Goal: Information Seeking & Learning: Learn about a topic

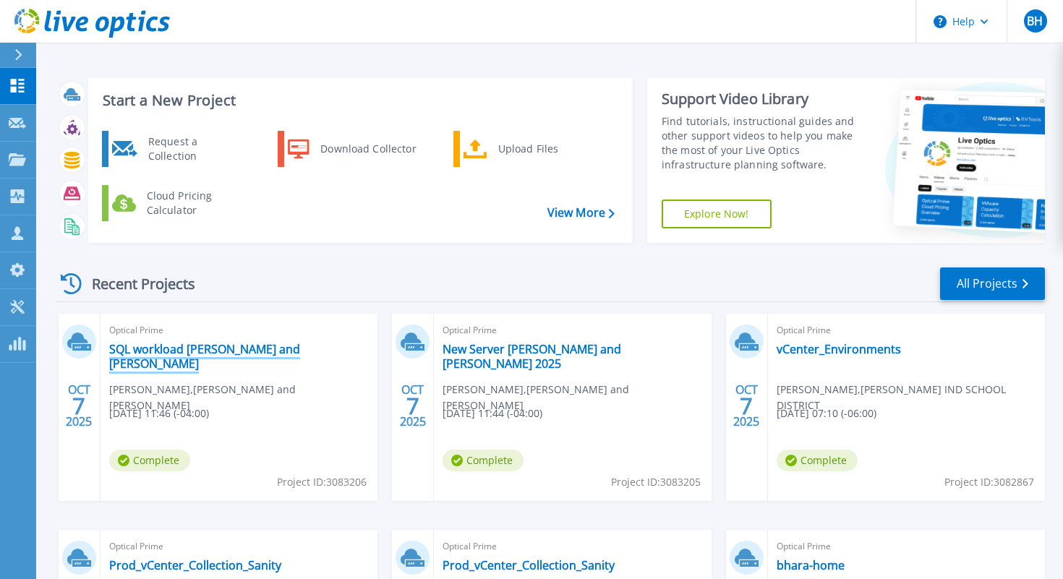
click at [193, 354] on link "SQL workload [PERSON_NAME] and [PERSON_NAME]" at bounding box center [239, 356] width 260 height 29
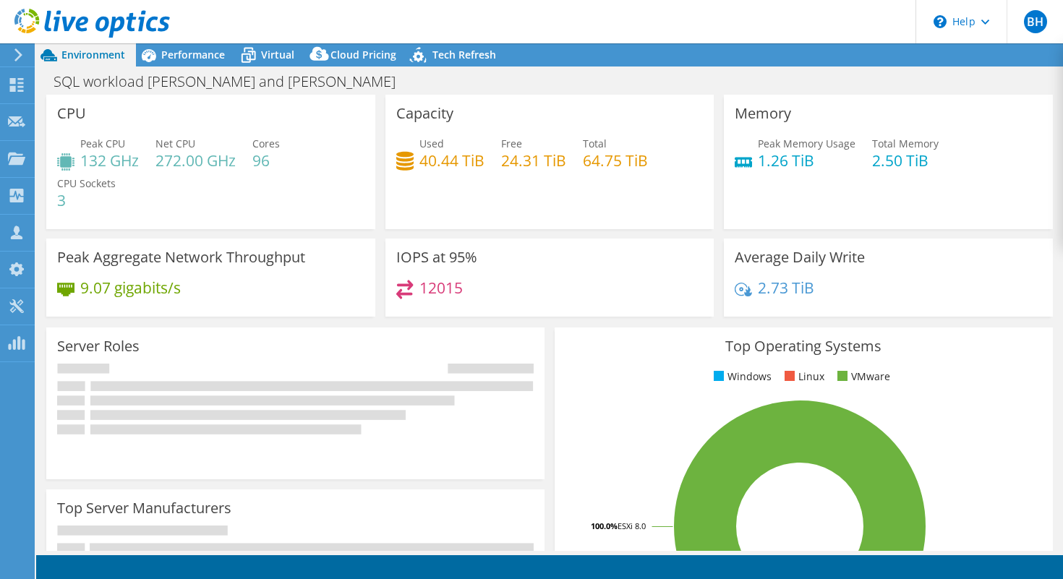
select select "USD"
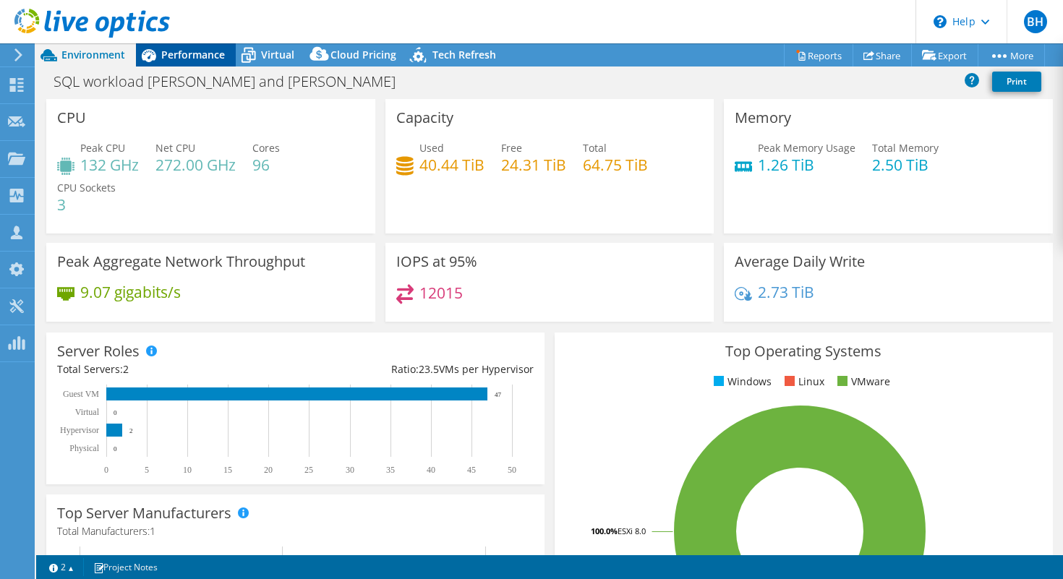
click at [196, 61] on div "Performance" at bounding box center [186, 54] width 100 height 23
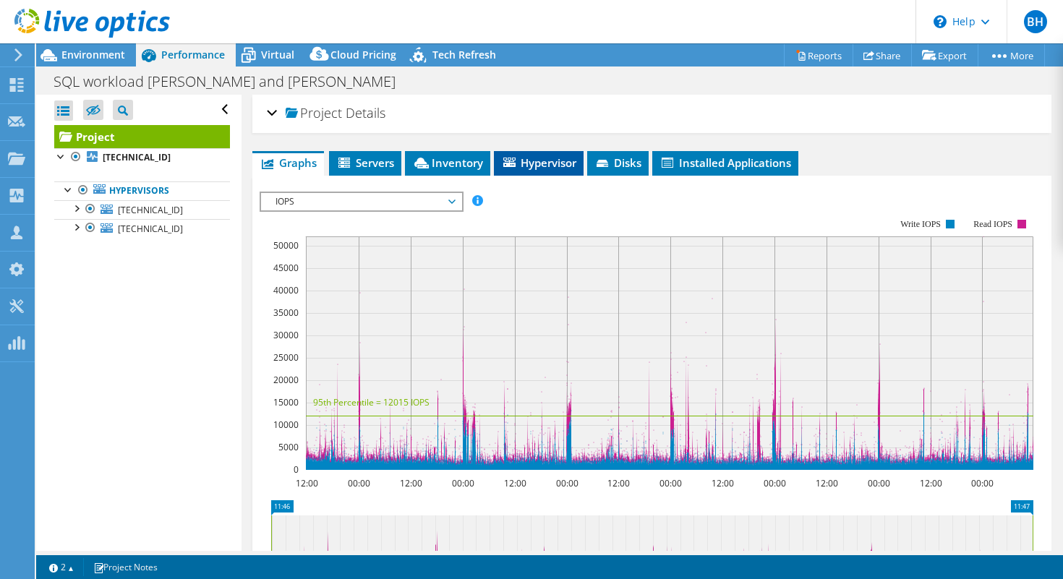
click at [534, 173] on li "Hypervisor" at bounding box center [539, 163] width 90 height 25
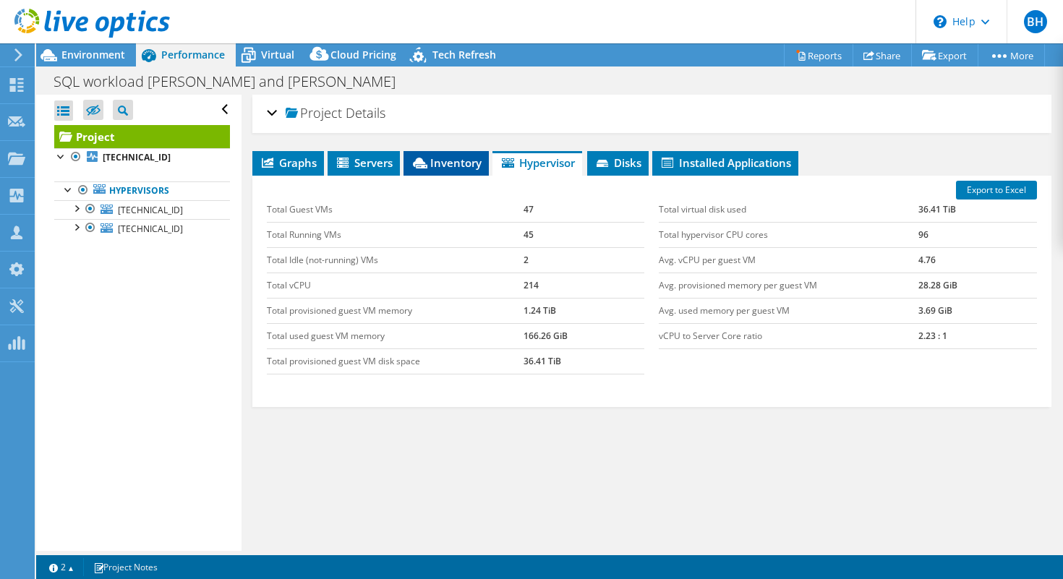
click at [476, 166] on span "Inventory" at bounding box center [446, 162] width 71 height 14
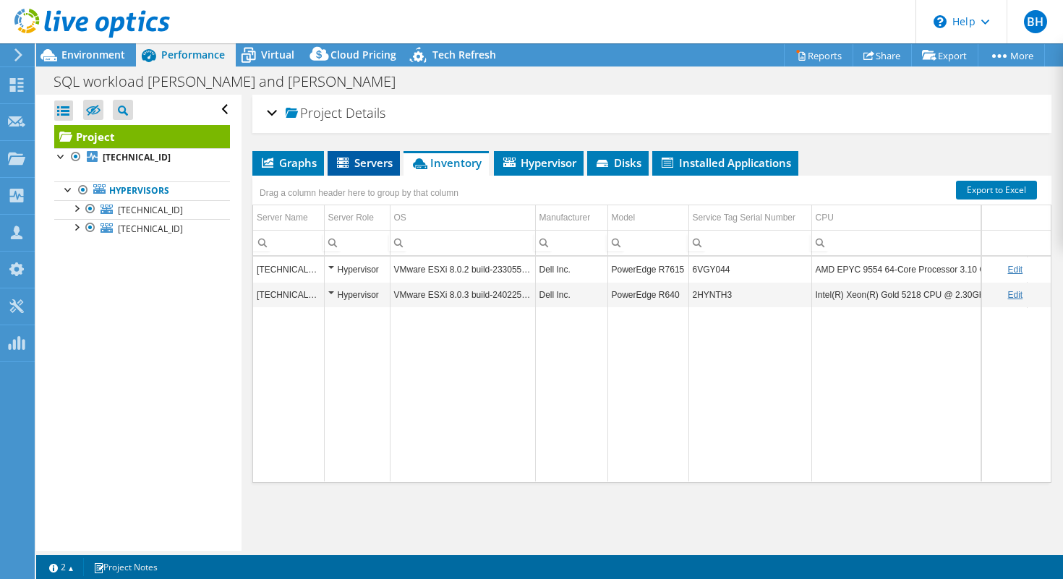
click at [398, 162] on li "Servers" at bounding box center [364, 163] width 72 height 25
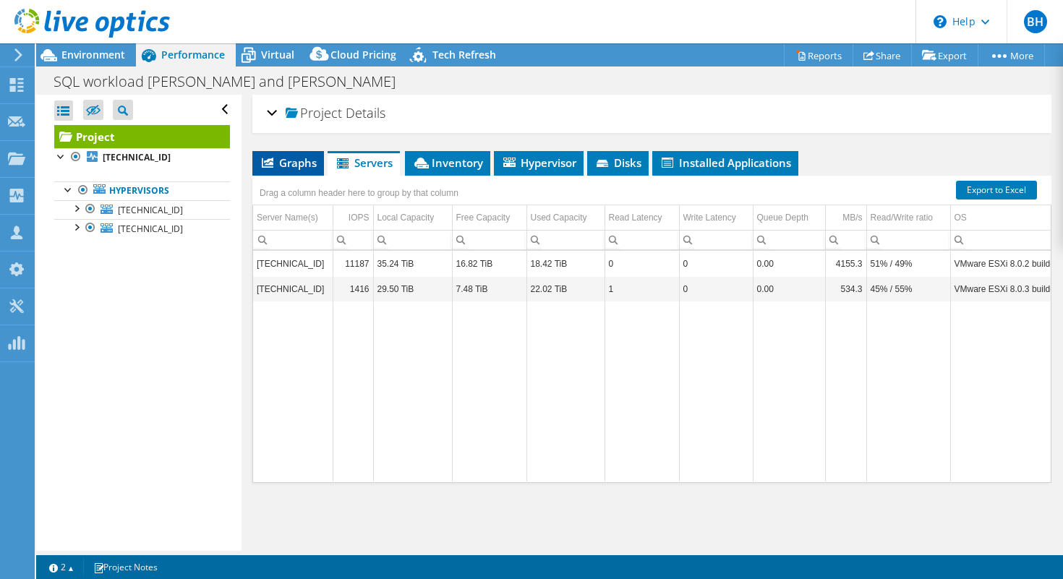
click at [316, 153] on li "Graphs" at bounding box center [288, 163] width 72 height 25
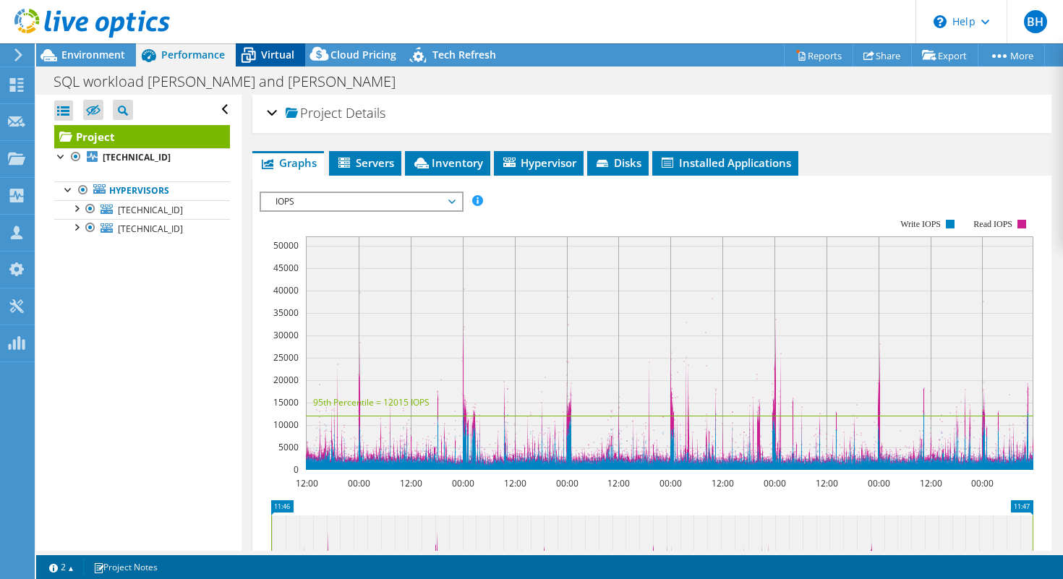
click at [275, 54] on span "Virtual" at bounding box center [277, 55] width 33 height 14
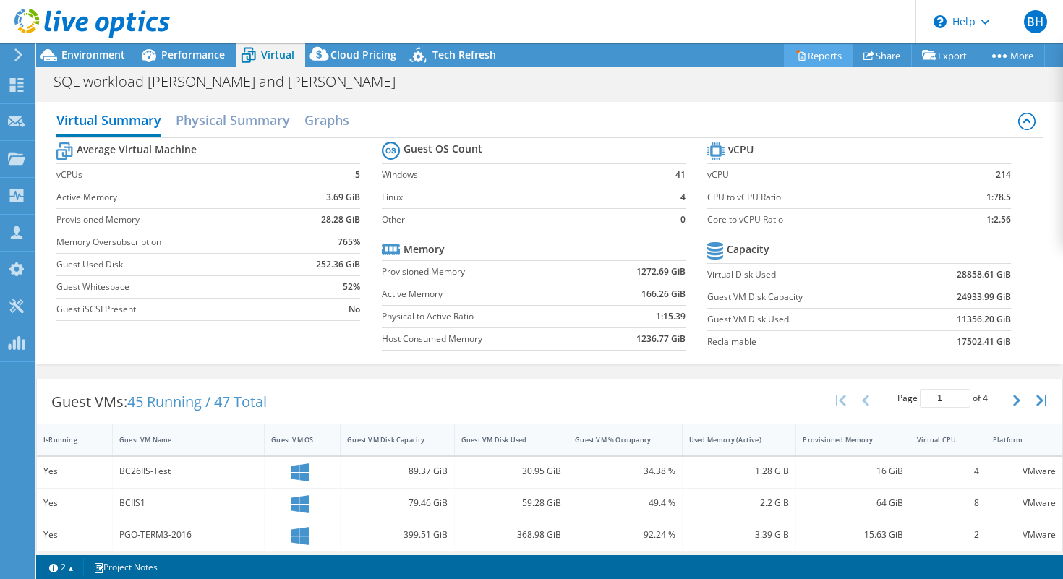
click at [826, 54] on link "Reports" at bounding box center [818, 55] width 69 height 22
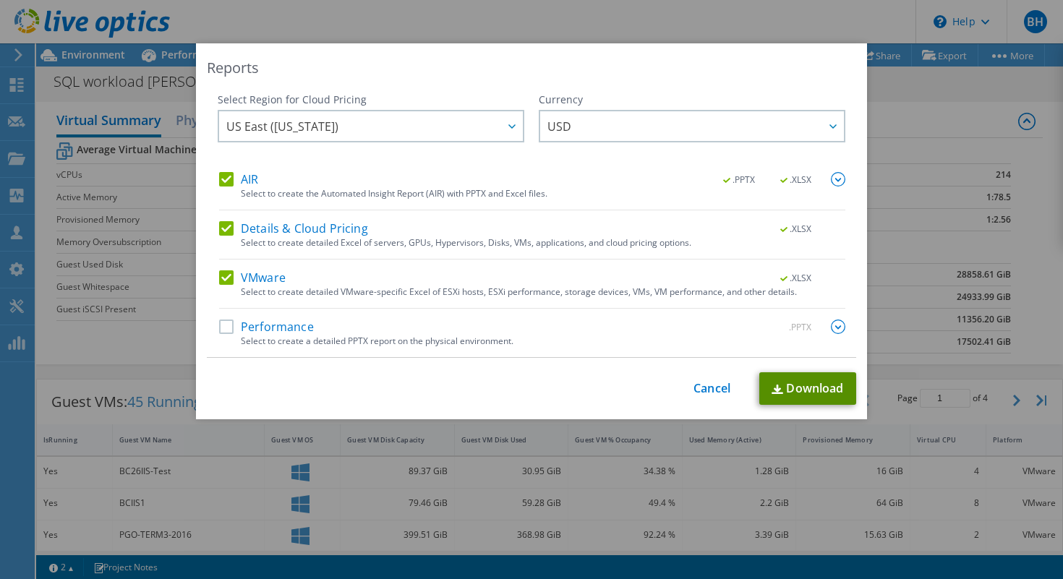
click at [800, 385] on link "Download" at bounding box center [807, 388] width 97 height 33
click at [723, 387] on link "Cancel" at bounding box center [712, 389] width 37 height 14
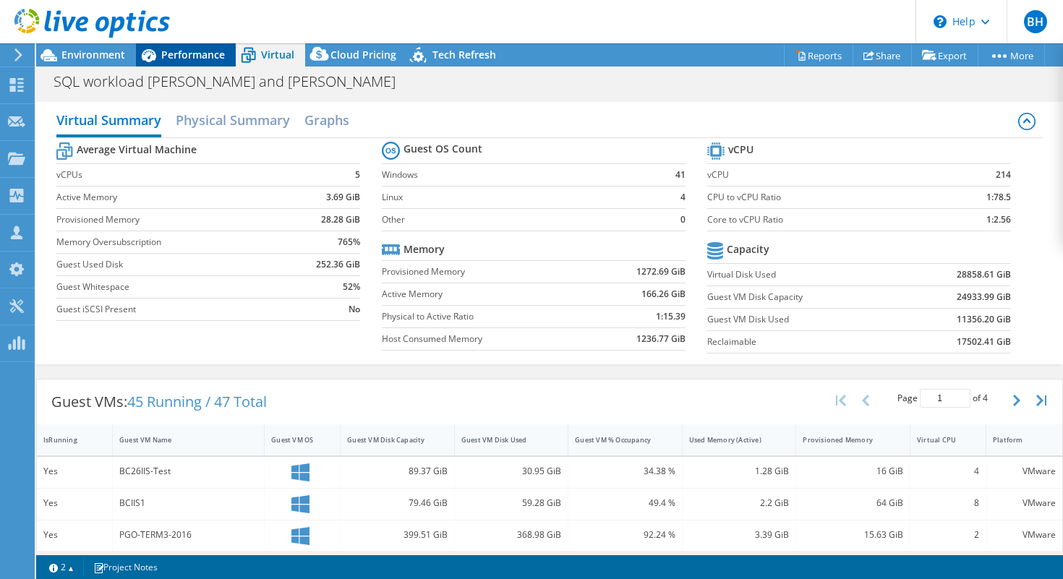
click at [199, 58] on span "Performance" at bounding box center [193, 55] width 64 height 14
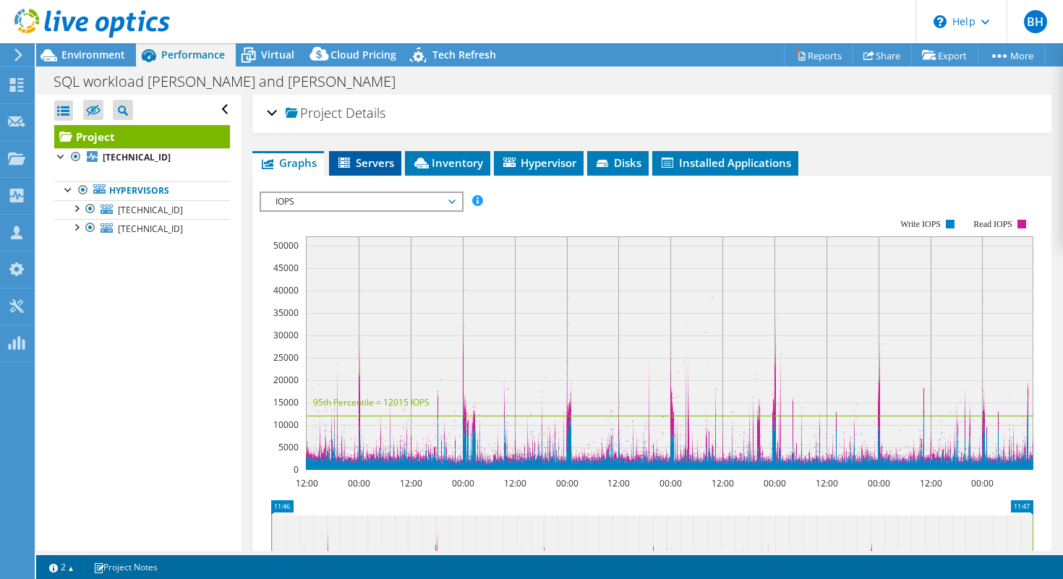
click at [365, 159] on span "Servers" at bounding box center [365, 162] width 58 height 14
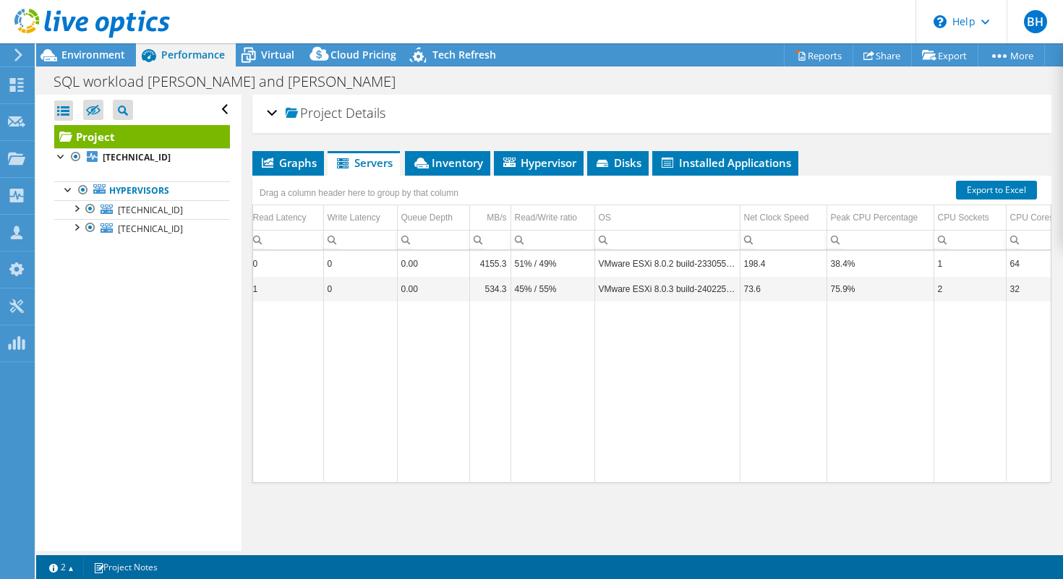
scroll to position [0, 396]
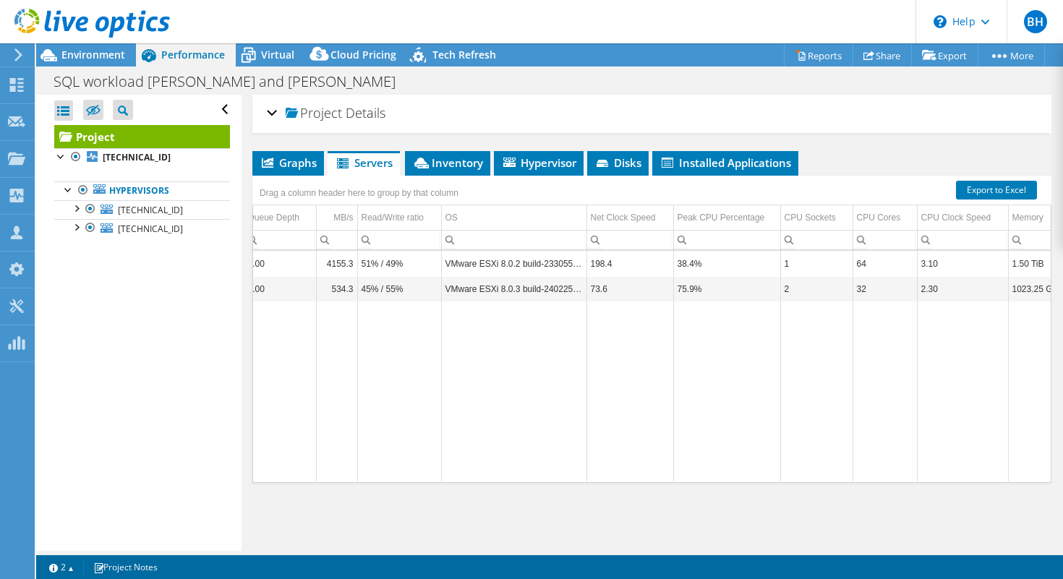
click at [955, 510] on div "Graphs Servers Inventory Hypervisor Disks Cluster Disks Installed Applications …" at bounding box center [651, 332] width 799 height 362
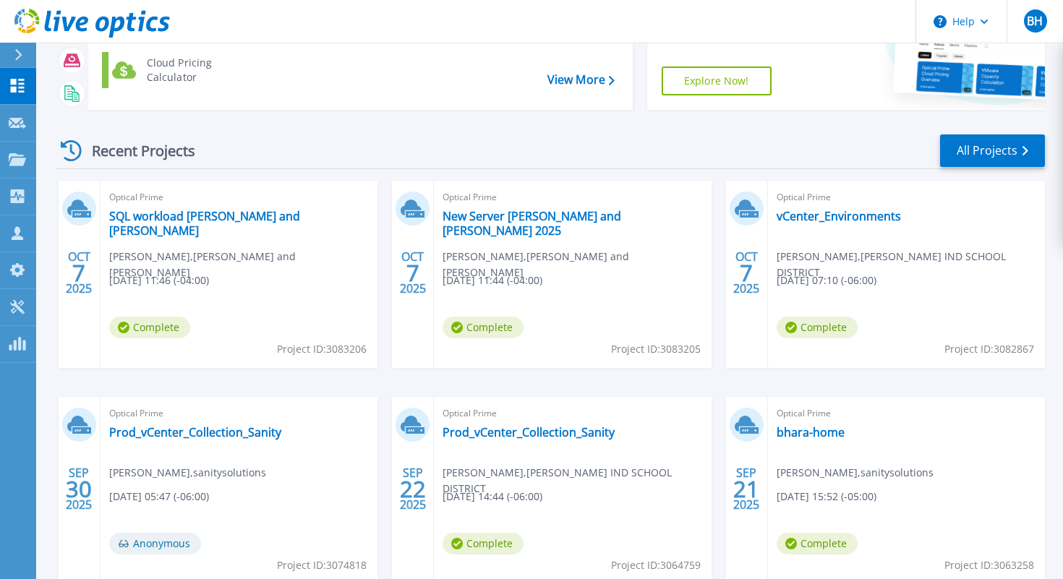
scroll to position [142, 0]
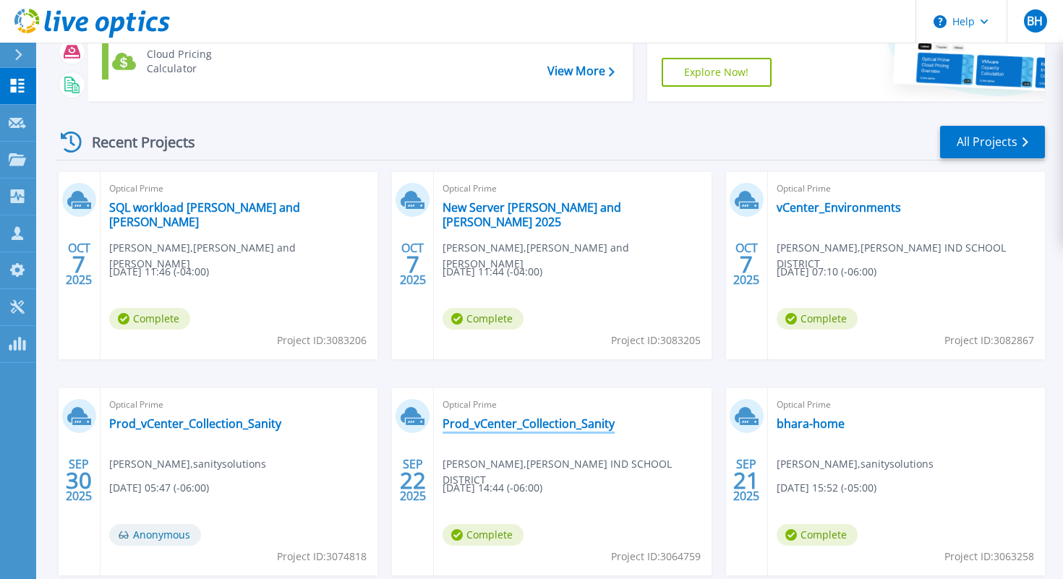
click at [513, 421] on link "Prod_vCenter_Collection_Sanity" at bounding box center [529, 424] width 172 height 14
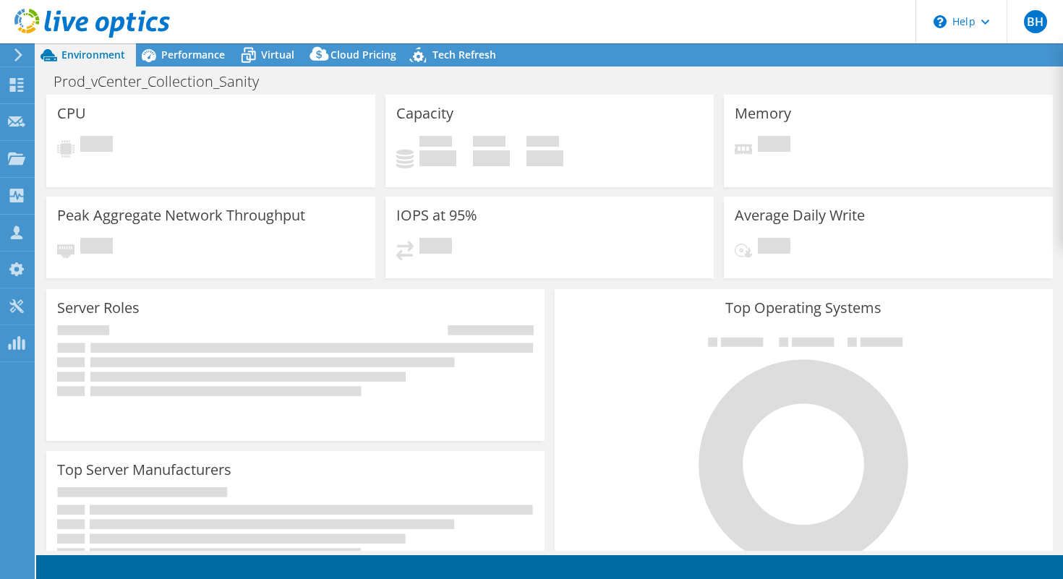
select select "USD"
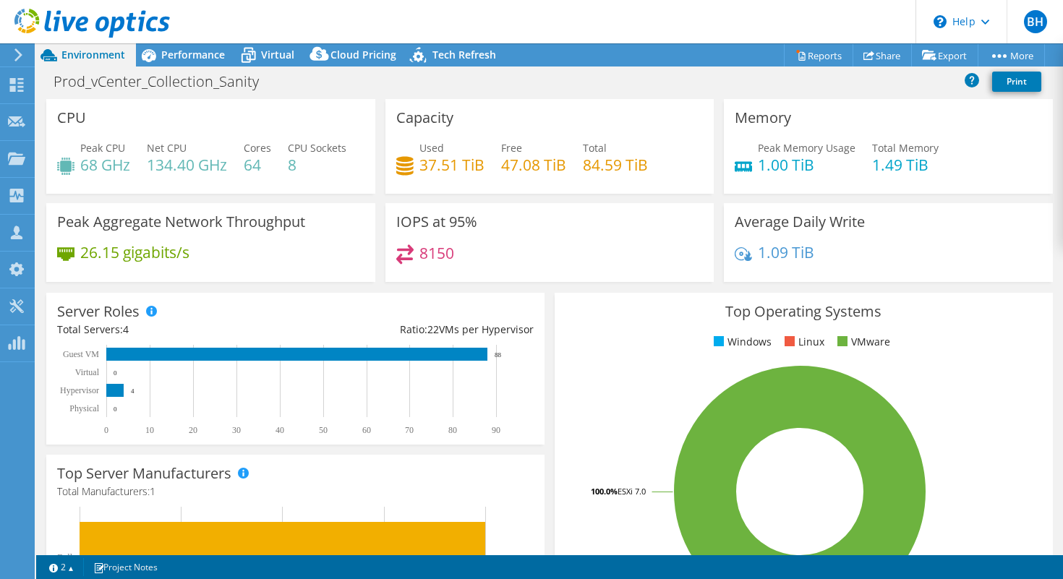
click at [456, 157] on h4 "37.51 TiB" at bounding box center [451, 165] width 65 height 16
click at [458, 58] on span "Tech Refresh" at bounding box center [464, 55] width 64 height 14
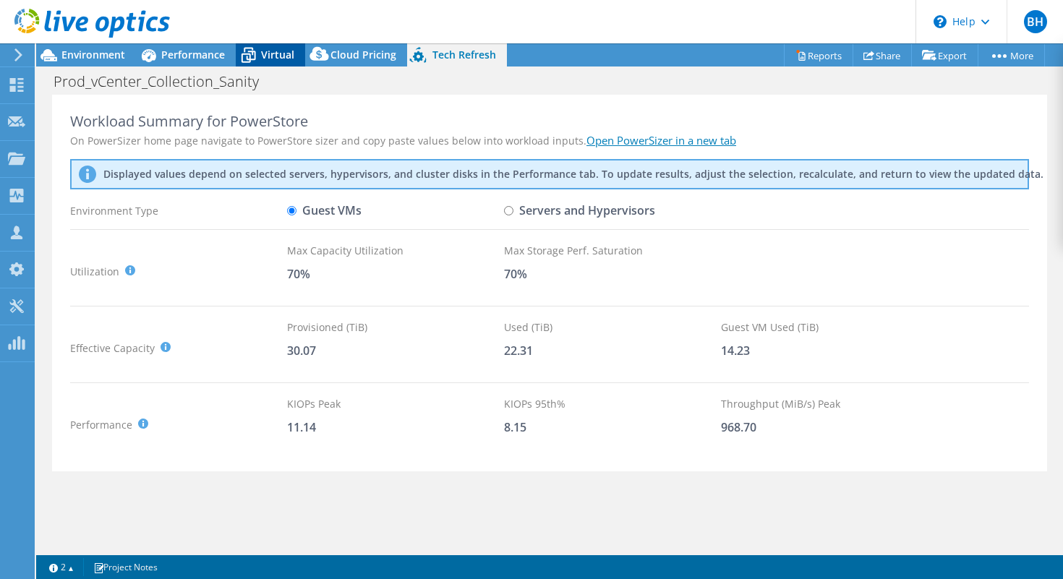
click at [282, 51] on span "Virtual" at bounding box center [277, 55] width 33 height 14
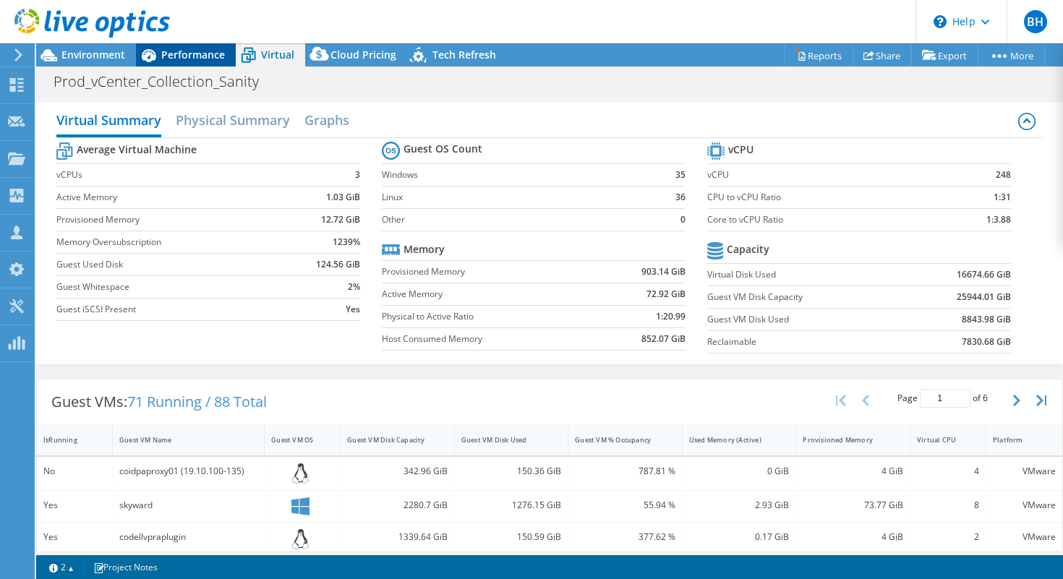
click at [207, 54] on span "Performance" at bounding box center [193, 55] width 64 height 14
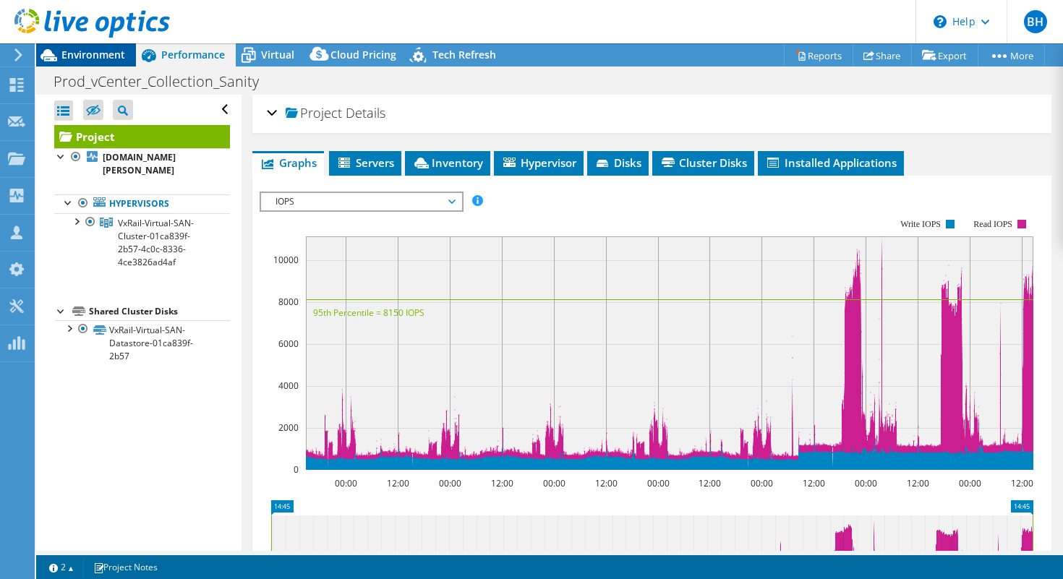
click at [111, 52] on span "Environment" at bounding box center [93, 55] width 64 height 14
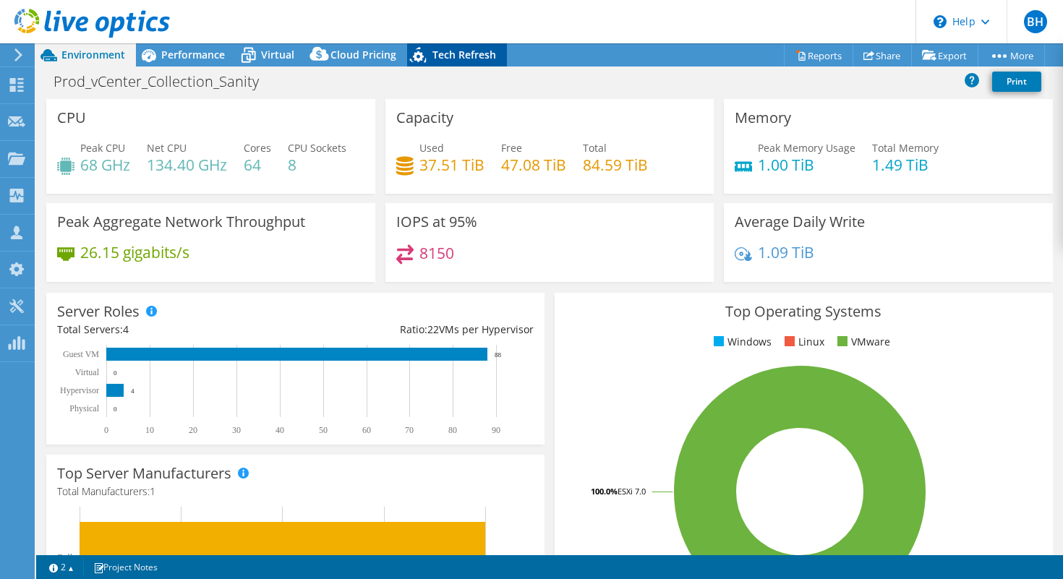
click at [451, 48] on span "Tech Refresh" at bounding box center [464, 55] width 64 height 14
